Goal: Information Seeking & Learning: Learn about a topic

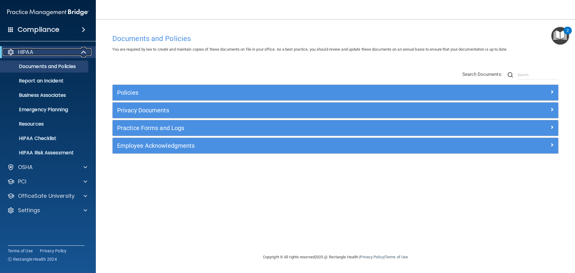
drag, startPoint x: 83, startPoint y: 51, endPoint x: 85, endPoint y: 46, distance: 6.0
click at [83, 51] on span at bounding box center [84, 52] width 5 height 7
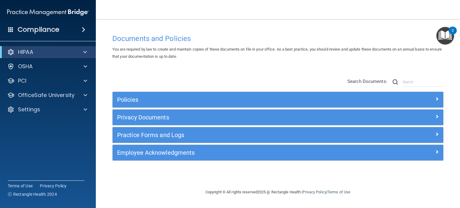
click at [84, 32] on span at bounding box center [84, 29] width 4 height 7
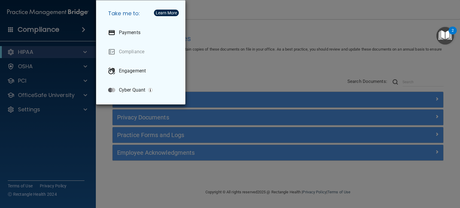
click at [243, 34] on div "Take me to: Payments Compliance Engagement Cyber Quant" at bounding box center [230, 104] width 460 height 208
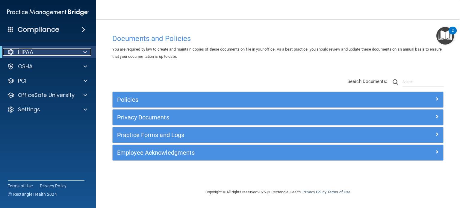
click at [23, 49] on p "HIPAA" at bounding box center [25, 52] width 15 height 7
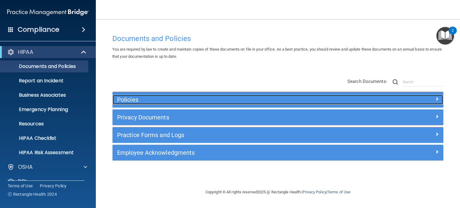
click at [137, 99] on h5 "Policies" at bounding box center [236, 99] width 239 height 7
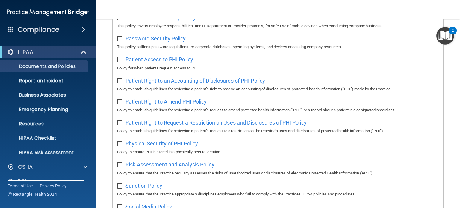
scroll to position [270, 0]
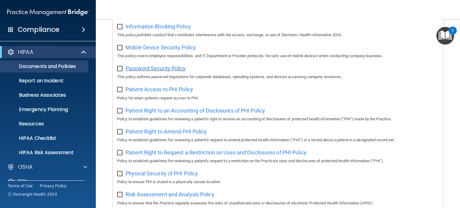
click at [170, 70] on span "Password Security Policy" at bounding box center [156, 68] width 60 height 6
drag, startPoint x: 209, startPoint y: 70, endPoint x: 123, endPoint y: 75, distance: 86.4
click at [123, 75] on div "Password Security Policy This policy outlines password regulations for corporat…" at bounding box center [278, 72] width 322 height 17
click at [216, 74] on div "Password Security Policy This policy outlines password regulations for corporat…" at bounding box center [278, 72] width 322 height 17
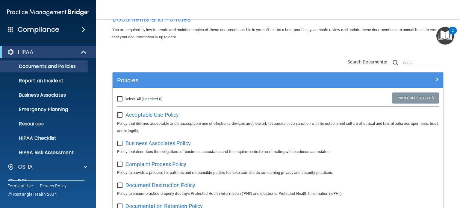
scroll to position [0, 0]
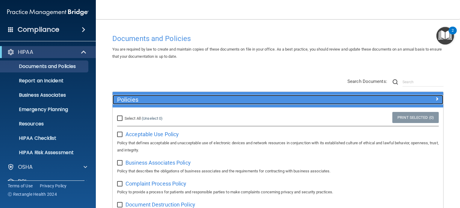
click at [126, 99] on h5 "Policies" at bounding box center [236, 99] width 239 height 7
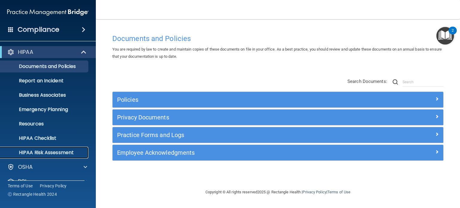
click at [68, 152] on p "HIPAA Risk Assessment" at bounding box center [45, 153] width 82 height 6
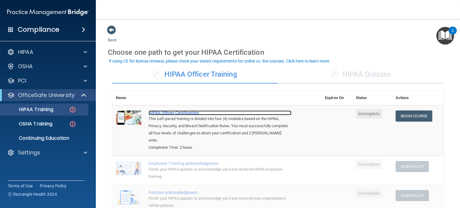
click at [169, 112] on div "HIPAA Officer Certification" at bounding box center [220, 113] width 143 height 5
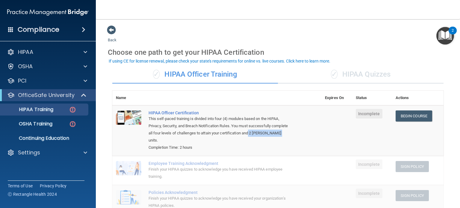
drag, startPoint x: 267, startPoint y: 135, endPoint x: 288, endPoint y: 139, distance: 22.0
click at [288, 139] on div "This self-paced training is divided into four (4) modules based on the HIPAA, P…" at bounding box center [220, 129] width 143 height 29
click at [58, 137] on p "Continuing Education" at bounding box center [45, 138] width 82 height 6
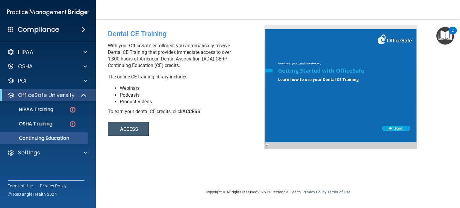
drag, startPoint x: 110, startPoint y: 56, endPoint x: 223, endPoint y: 62, distance: 114.0
click at [223, 62] on p "With your OfficeSafe enrollment you automatically receive Dental CE Training th…" at bounding box center [188, 56] width 161 height 26
click at [129, 126] on button "ACCESS" at bounding box center [128, 129] width 41 height 14
click at [125, 125] on button "ACCESS" at bounding box center [128, 129] width 41 height 14
click at [58, 108] on div "HIPAA Training" at bounding box center [45, 110] width 82 height 6
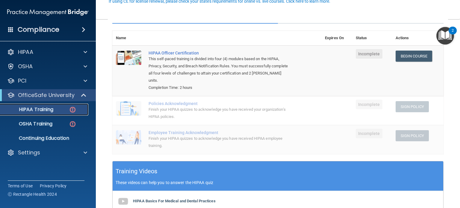
scroll to position [199, 0]
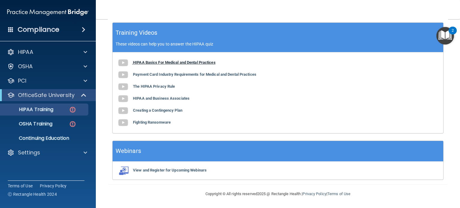
click at [170, 65] on b "HIPAA Basics For Medical and Dental Practices" at bounding box center [174, 62] width 83 height 4
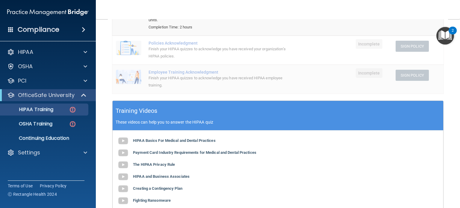
scroll to position [19, 0]
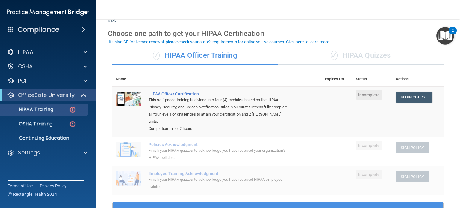
click at [364, 57] on div "✓ HIPAA Quizzes" at bounding box center [361, 56] width 166 height 18
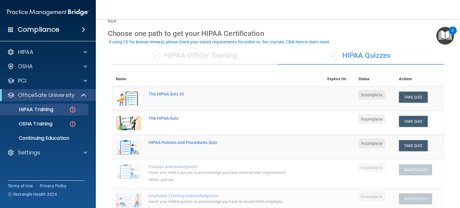
click at [223, 58] on div "✓ HIPAA Officer Training" at bounding box center [195, 56] width 166 height 18
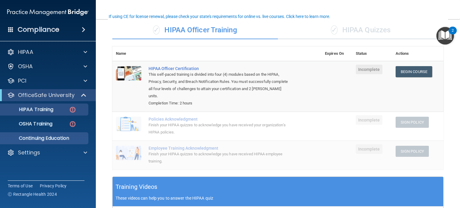
scroll to position [90, 0]
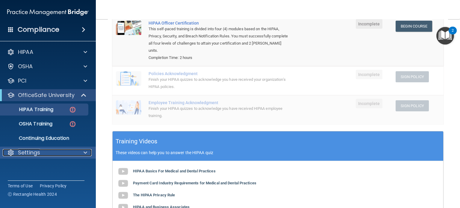
click at [79, 149] on div at bounding box center [84, 152] width 15 height 7
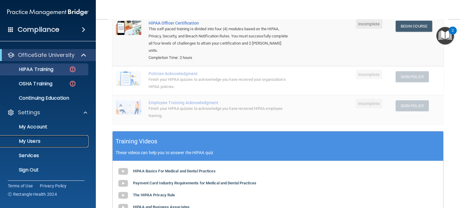
click at [46, 141] on p "My Users" at bounding box center [45, 141] width 82 height 6
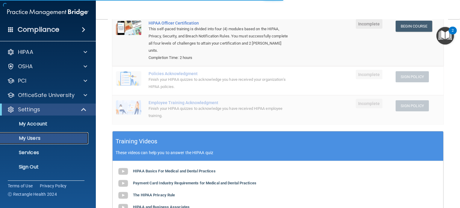
select select "20"
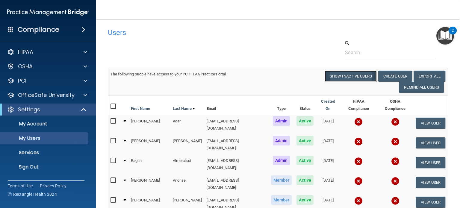
click at [352, 78] on button "Show Inactive Users" at bounding box center [351, 76] width 52 height 11
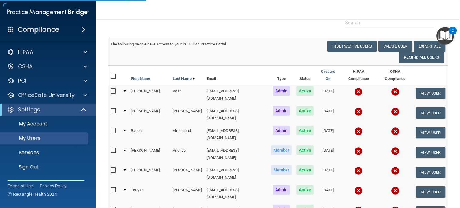
select select "20"
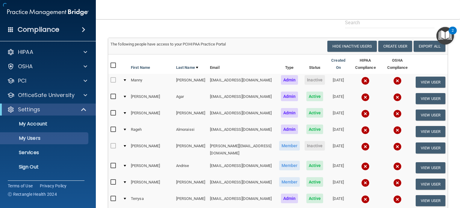
scroll to position [90, 0]
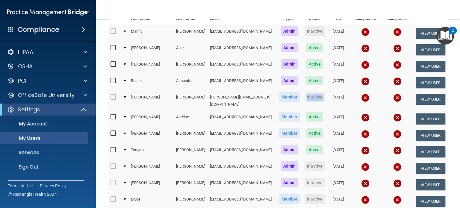
drag, startPoint x: 288, startPoint y: 95, endPoint x: 312, endPoint y: 96, distance: 23.4
click at [312, 96] on tr "Sam Anderson sanderson@rectanglehealth.com Member Inactive 10/26/2022 View User" at bounding box center [278, 101] width 340 height 20
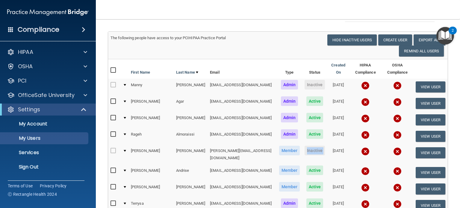
scroll to position [30, 0]
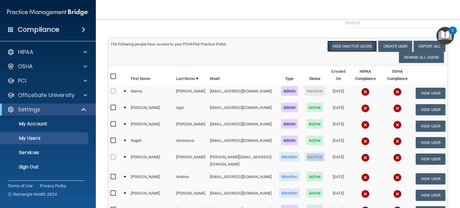
click at [340, 46] on button "Hide Inactive Users" at bounding box center [351, 46] width 49 height 11
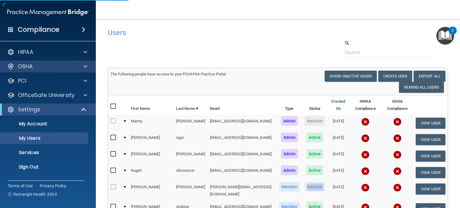
select select "20"
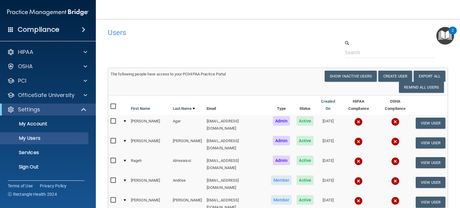
click at [82, 30] on span at bounding box center [84, 29] width 4 height 7
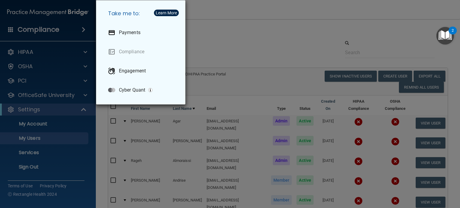
click at [222, 33] on div "Take me to: Payments Compliance Engagement Cyber Quant" at bounding box center [230, 104] width 460 height 208
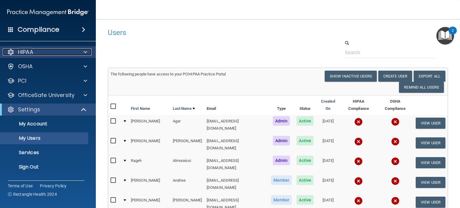
click at [82, 53] on div at bounding box center [84, 52] width 15 height 7
